Goal: Task Accomplishment & Management: Use online tool/utility

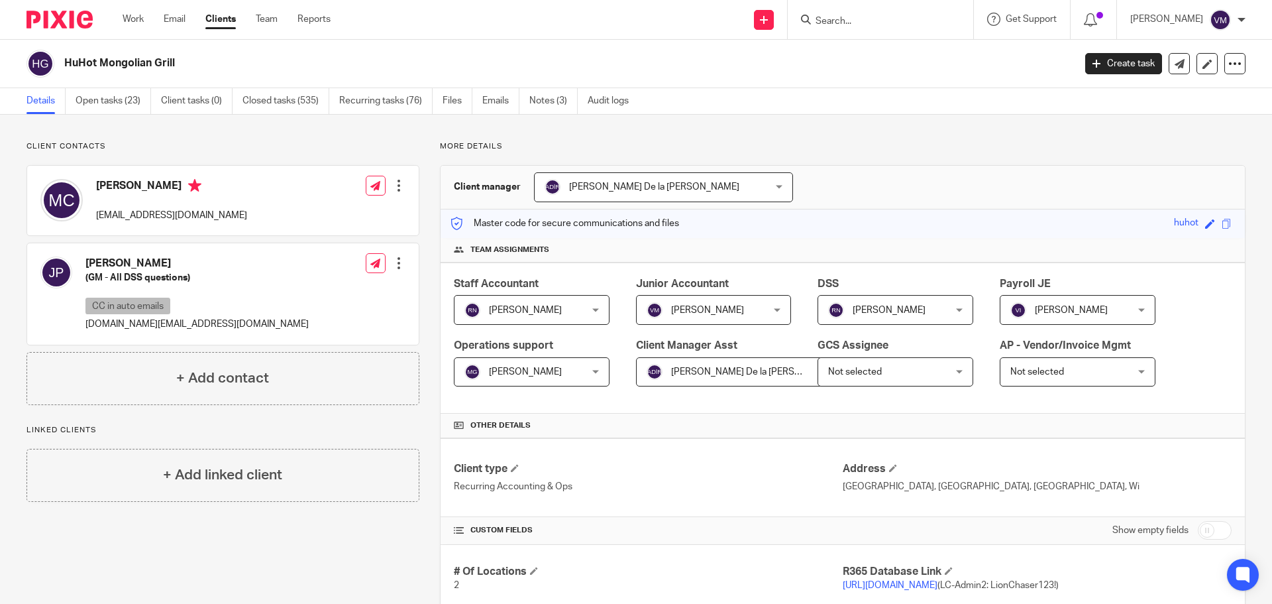
click at [122, 21] on div "Work Email Clients Team Reports Work Email Clients Team Reports Settings" at bounding box center [229, 19] width 241 height 39
click at [127, 20] on link "Work" at bounding box center [133, 19] width 21 height 13
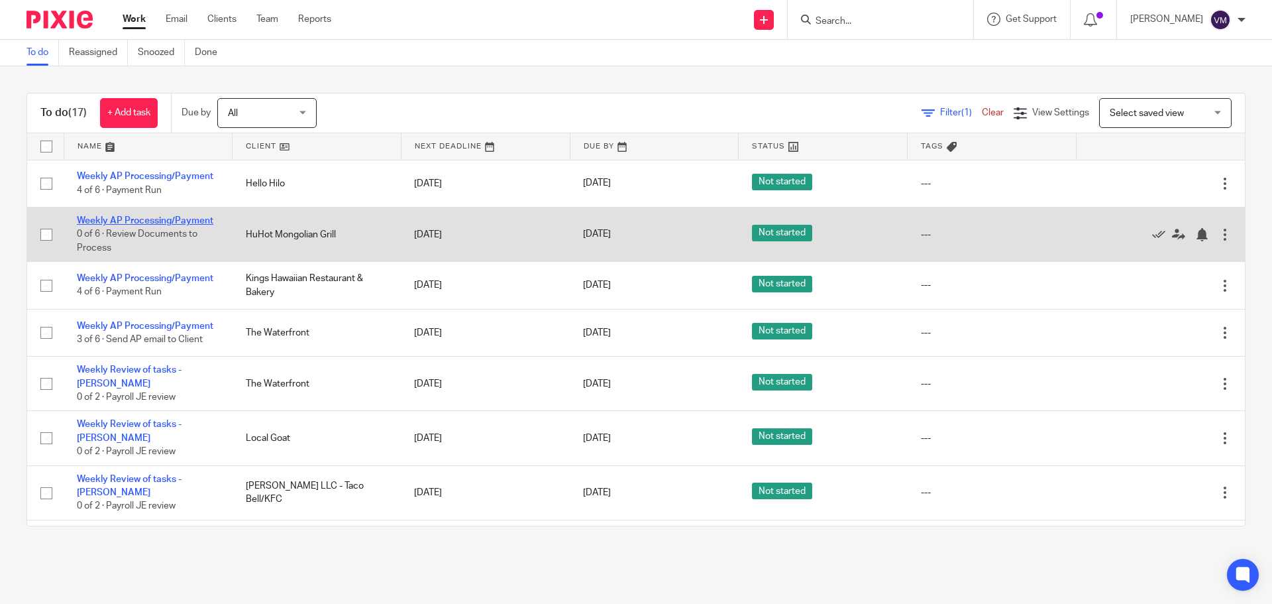
click at [205, 222] on link "Weekly AP Processing/Payment" at bounding box center [145, 220] width 136 height 9
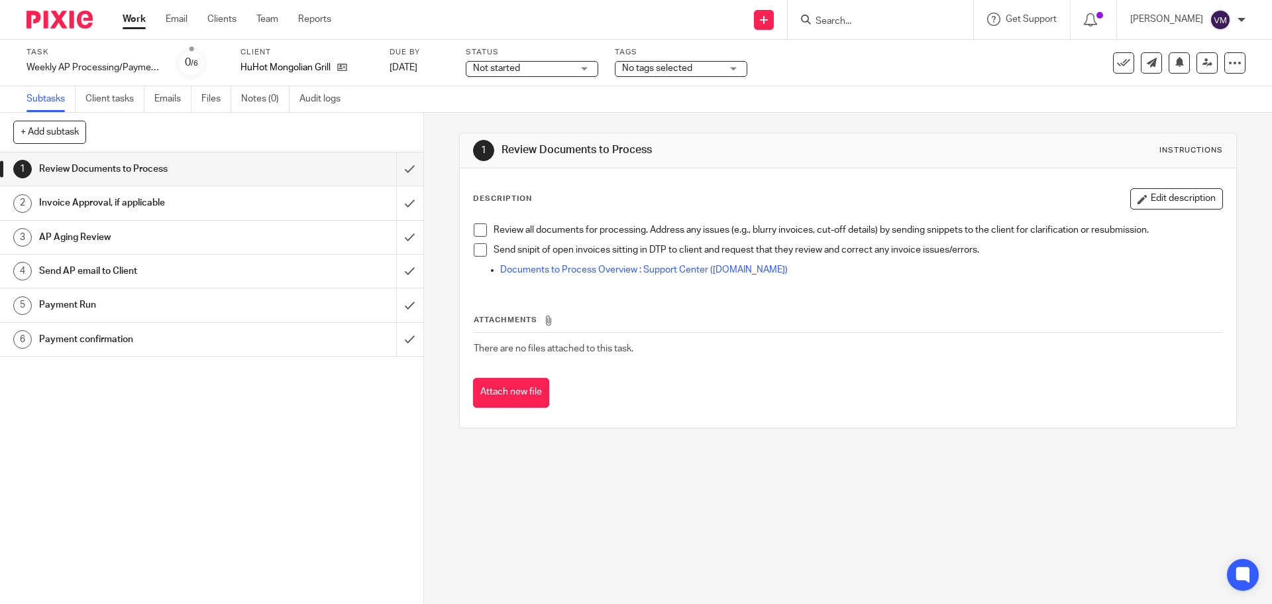
click at [197, 271] on h1 "Send AP email to Client" at bounding box center [153, 271] width 229 height 20
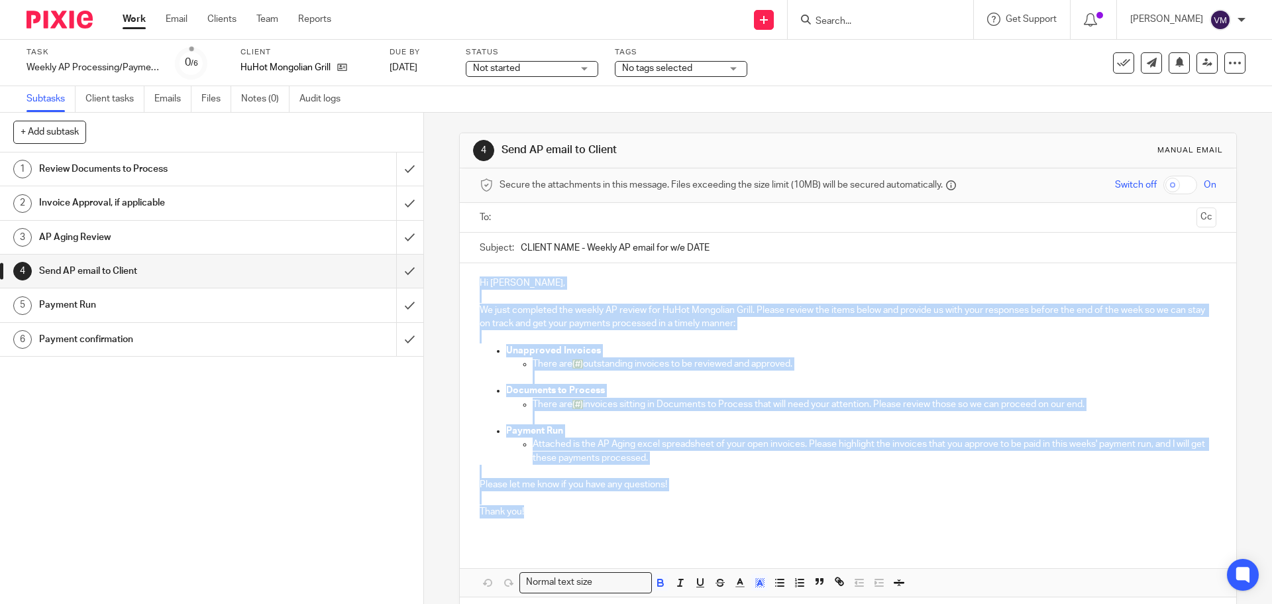
drag, startPoint x: 476, startPoint y: 282, endPoint x: 524, endPoint y: 511, distance: 233.7
click at [524, 511] on div "Hi Matt, We just completed the weekly AP review for HuHot Mongolian Grill. Plea…" at bounding box center [848, 402] width 776 height 278
copy div "Hi Matt, We just completed the weekly AP review for HuHot Mongolian Grill. Plea…"
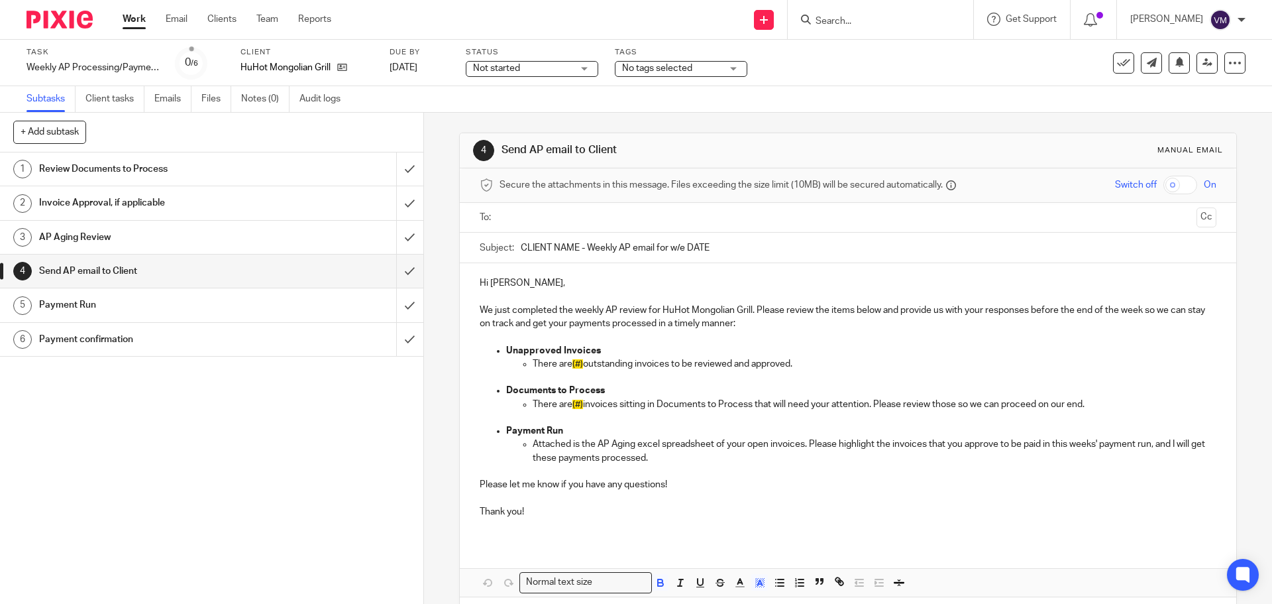
drag, startPoint x: 714, startPoint y: 254, endPoint x: 518, endPoint y: 248, distance: 195.5
click at [521, 248] on input "CLIENT NAME - Weekly AP email for w/e DATE" at bounding box center [868, 248] width 695 height 30
click at [404, 178] on input "submit" at bounding box center [211, 168] width 423 height 33
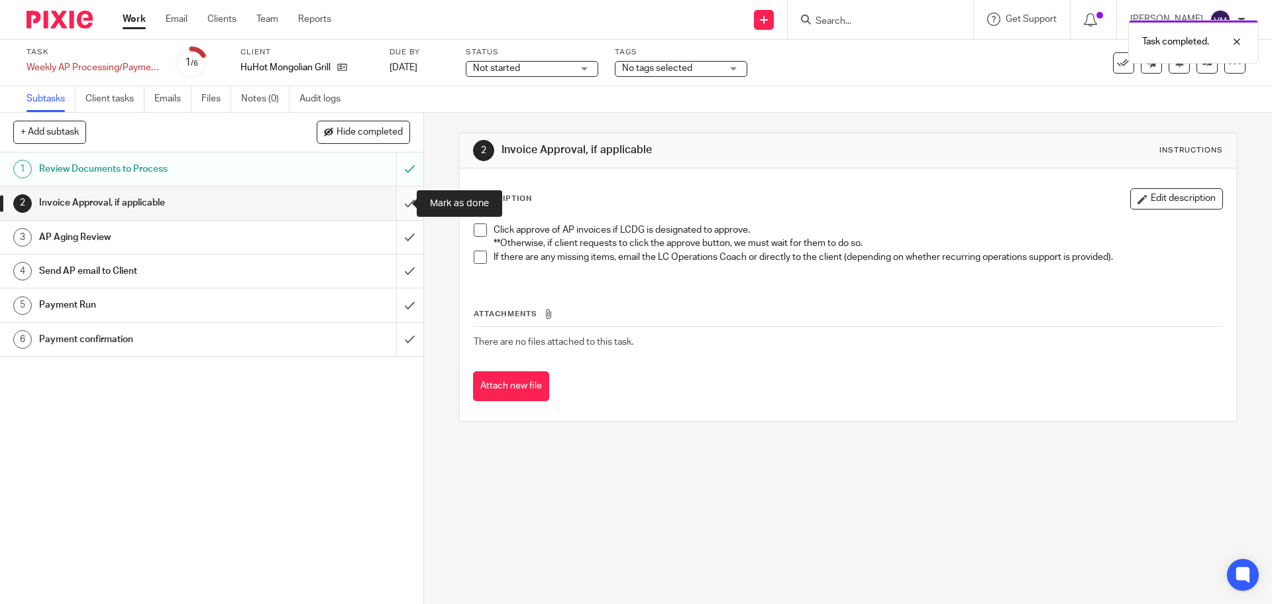
click at [402, 203] on input "submit" at bounding box center [211, 202] width 423 height 33
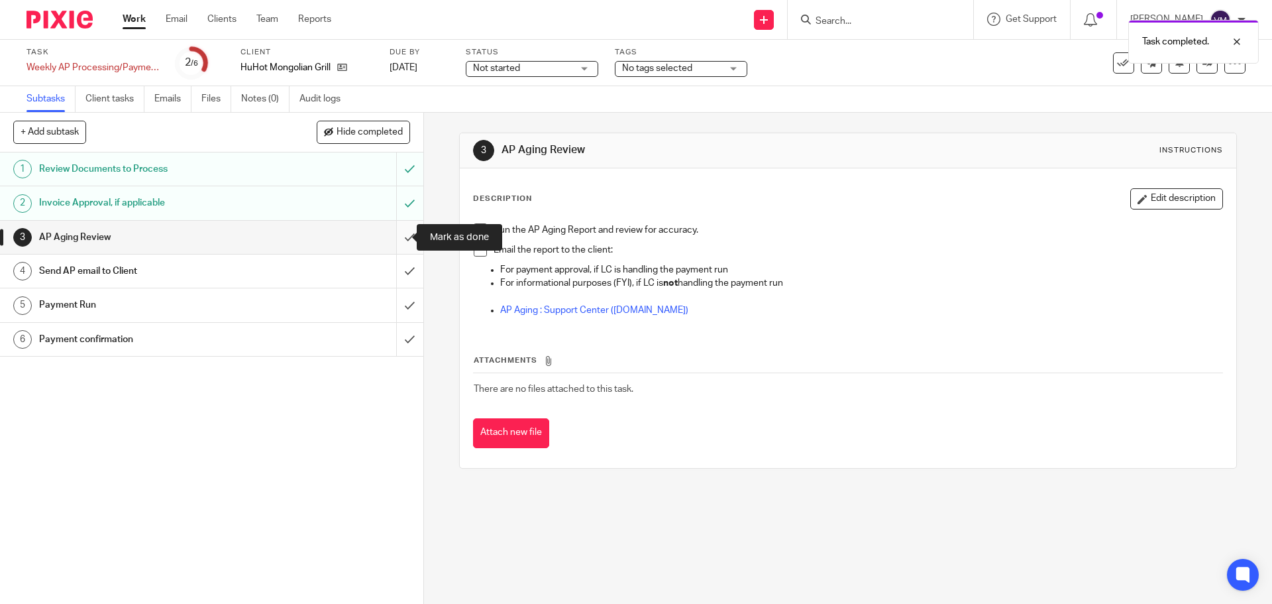
click at [398, 237] on input "submit" at bounding box center [211, 237] width 423 height 33
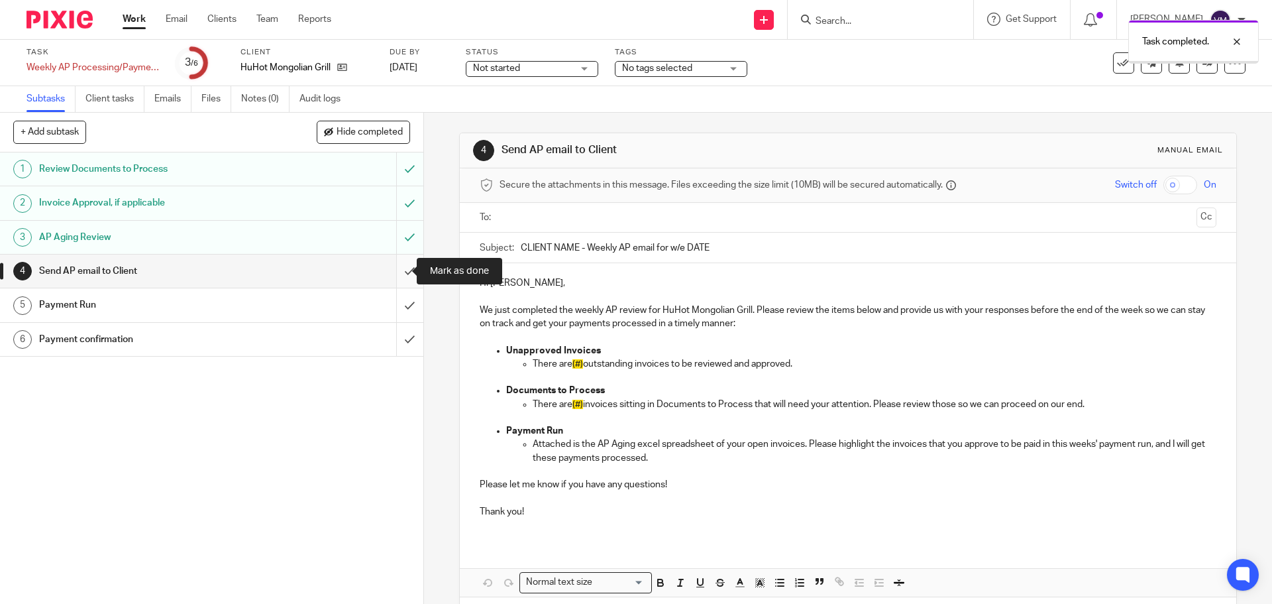
click at [401, 268] on input "submit" at bounding box center [211, 270] width 423 height 33
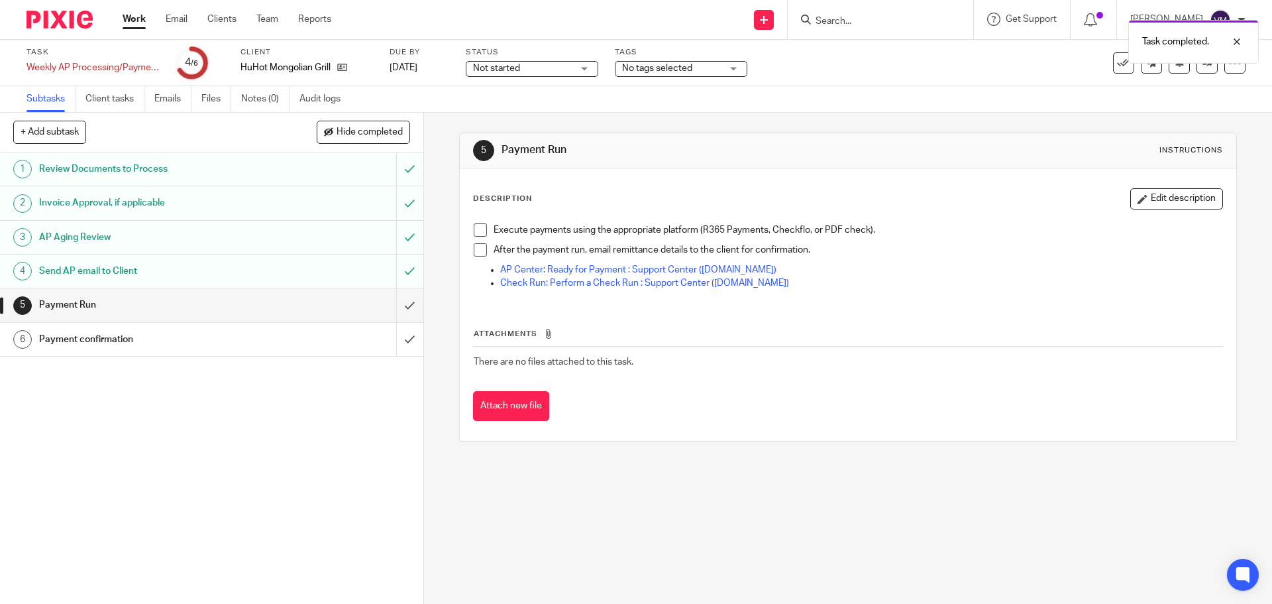
click at [144, 26] on link "Work" at bounding box center [134, 19] width 23 height 13
